Goal: Task Accomplishment & Management: Manage account settings

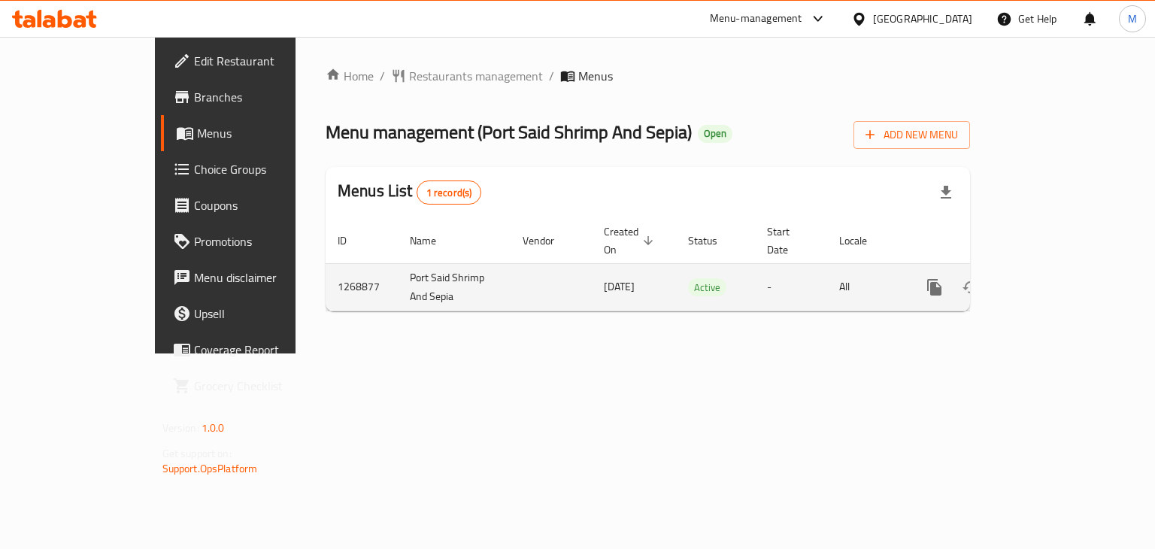
click at [1052, 278] on icon "enhanced table" at bounding box center [1043, 287] width 18 height 18
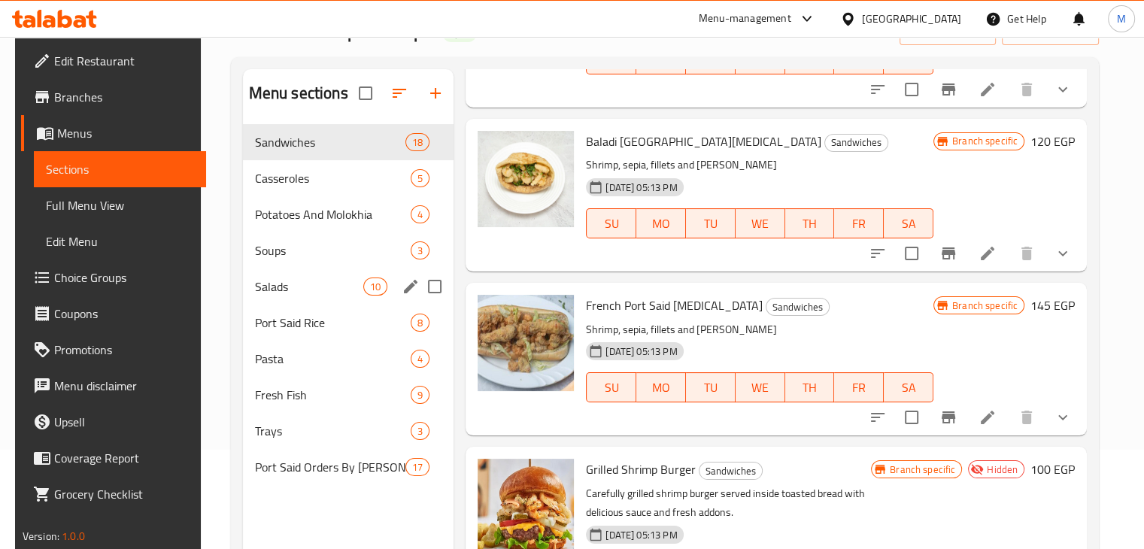
scroll to position [117, 0]
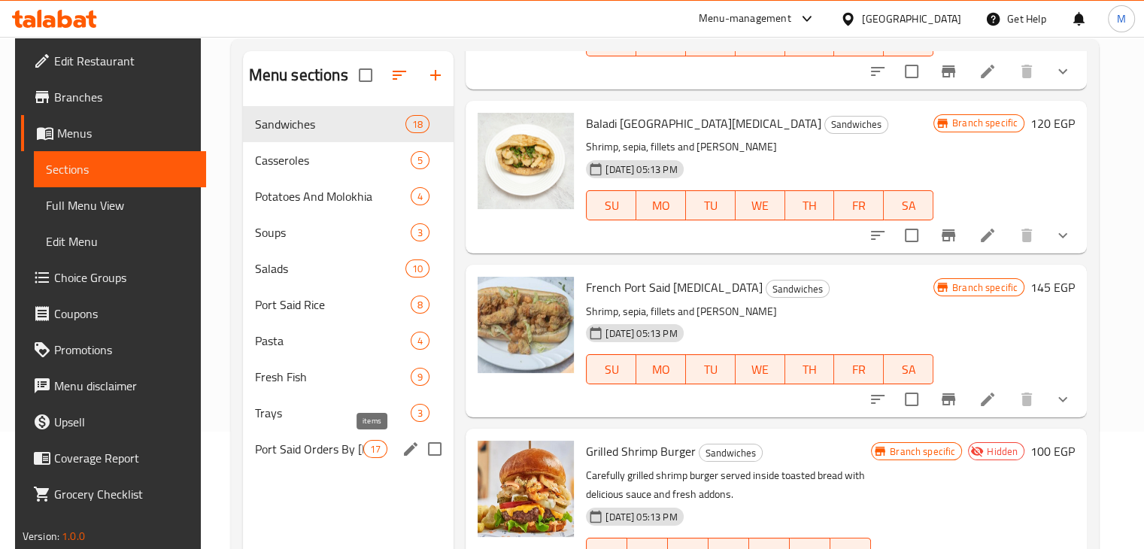
click at [364, 444] on span "17" at bounding box center [375, 449] width 23 height 14
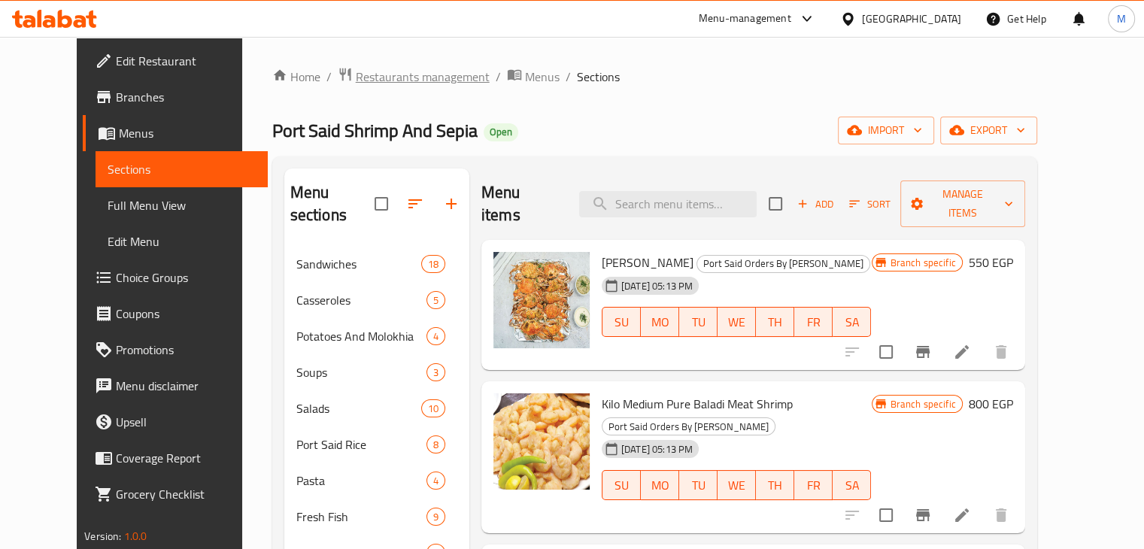
click at [398, 79] on span "Restaurants management" at bounding box center [423, 77] width 134 height 18
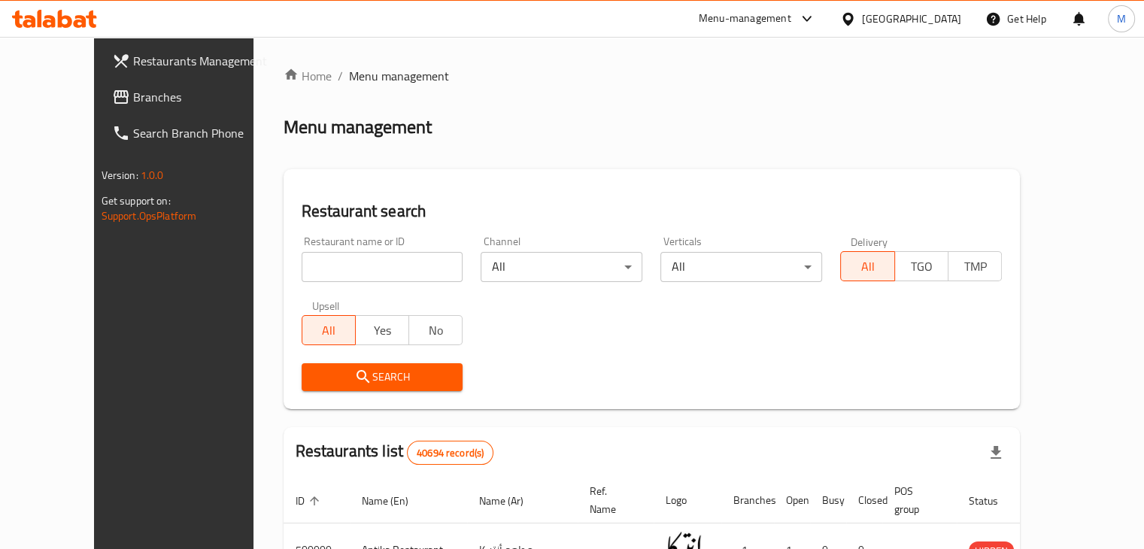
scroll to position [32, 0]
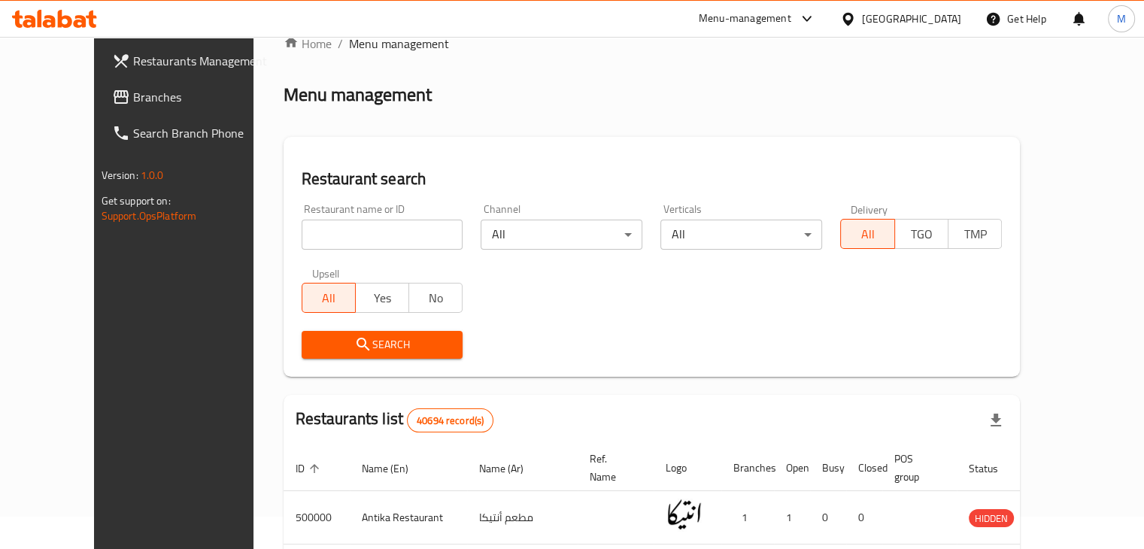
click at [368, 250] on div "Restaurant name or ID Restaurant name or ID" at bounding box center [383, 227] width 180 height 64
click at [370, 243] on input "search" at bounding box center [383, 235] width 162 height 30
type input "sepia"
click button "Search" at bounding box center [383, 345] width 162 height 28
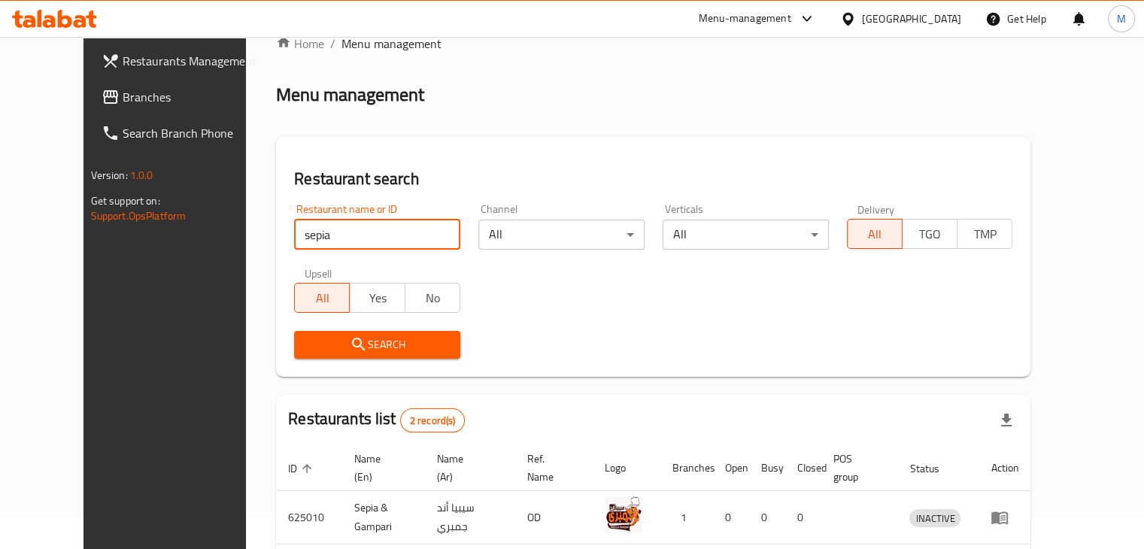
scroll to position [162, 0]
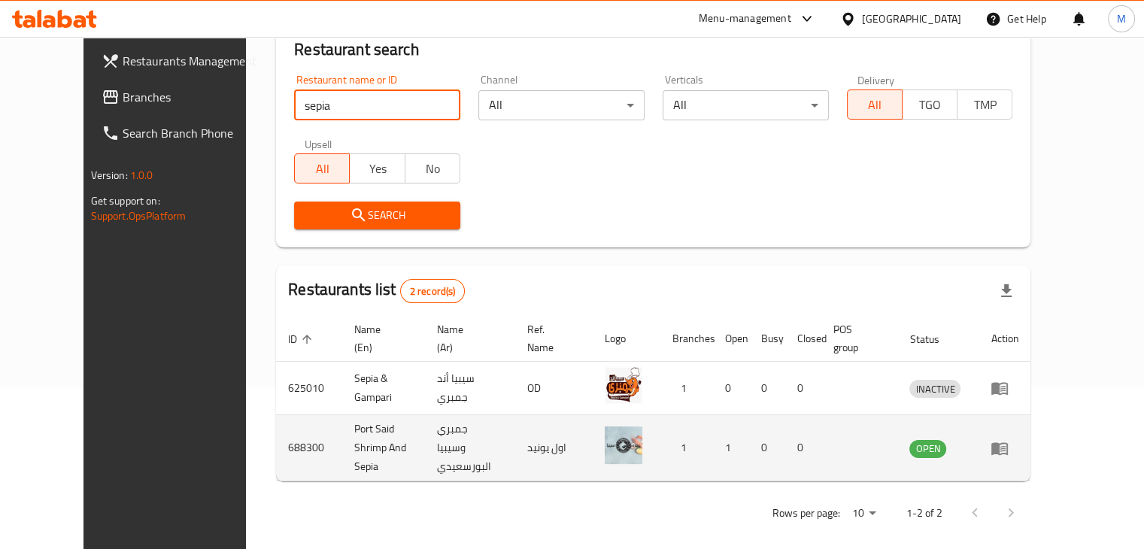
click at [1009, 439] on icon "enhanced table" at bounding box center [1000, 448] width 18 height 18
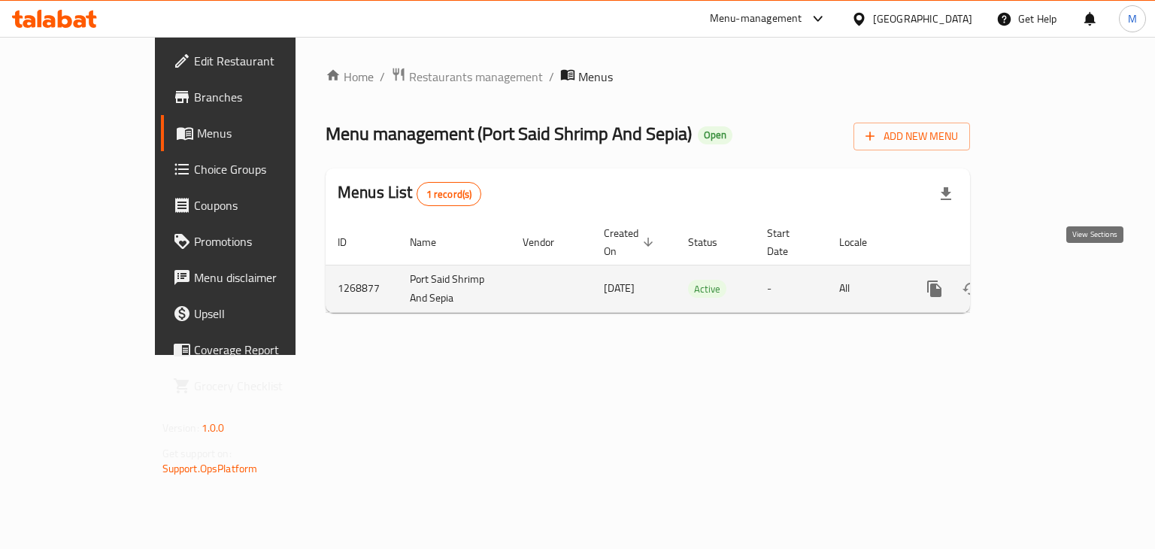
click at [1052, 280] on icon "enhanced table" at bounding box center [1043, 289] width 18 height 18
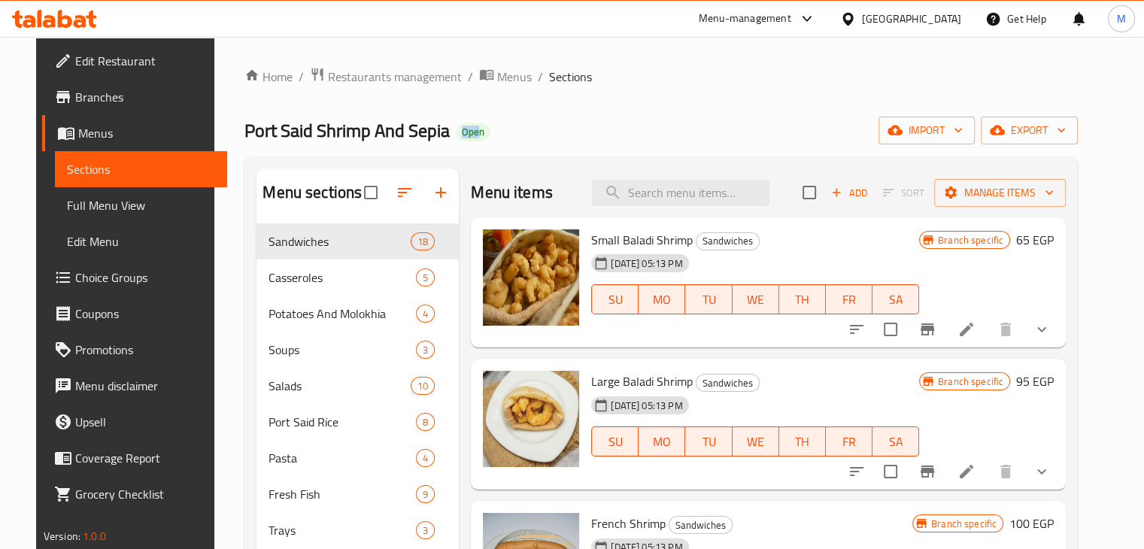
drag, startPoint x: 428, startPoint y: 138, endPoint x: 459, endPoint y: 130, distance: 31.9
click at [459, 130] on h2 "Port Said Shrimp And Sepia Open" at bounding box center [367, 131] width 246 height 24
click at [459, 130] on span "Open" at bounding box center [473, 132] width 35 height 13
click at [87, 93] on span "Branches" at bounding box center [145, 97] width 140 height 18
